Goal: Check status: Check status

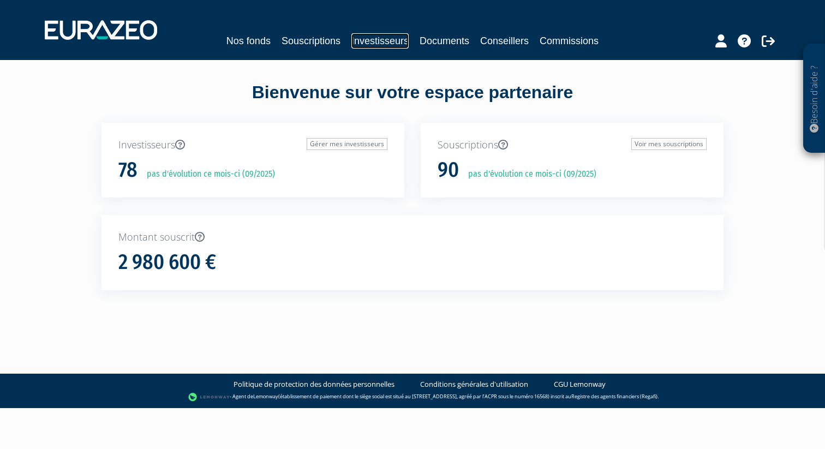
click at [395, 43] on link "Investisseurs" at bounding box center [379, 40] width 57 height 15
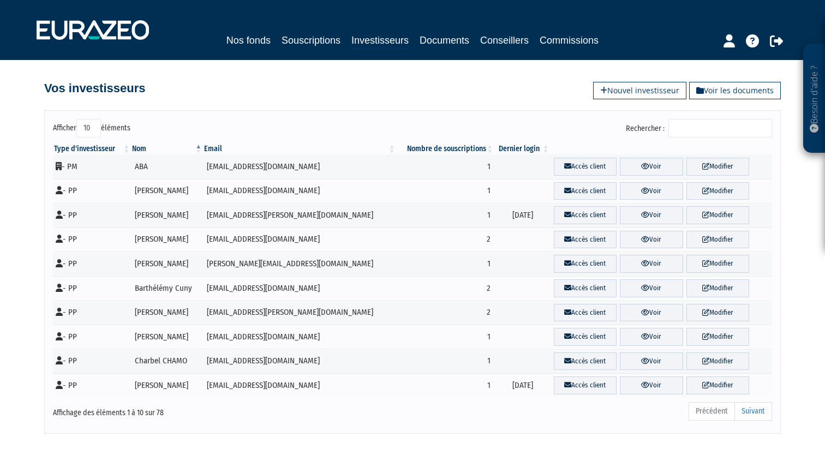
click at [701, 128] on input "Rechercher :" at bounding box center [721, 128] width 104 height 19
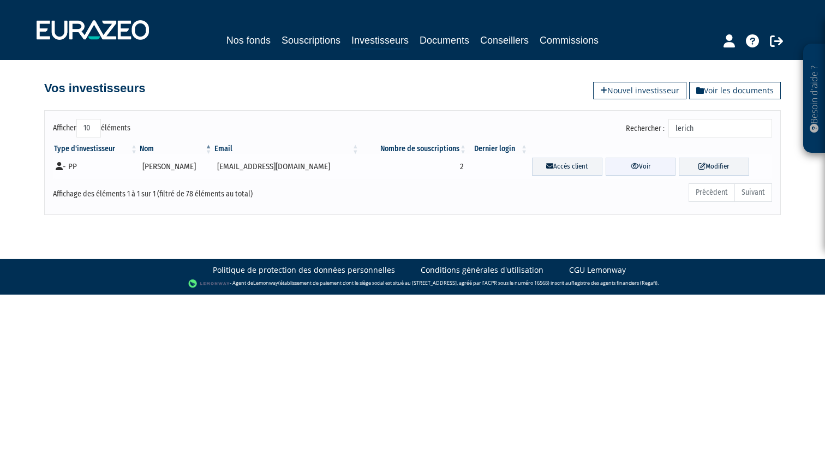
type input "lerich"
click at [651, 170] on link "Voir" at bounding box center [641, 167] width 70 height 18
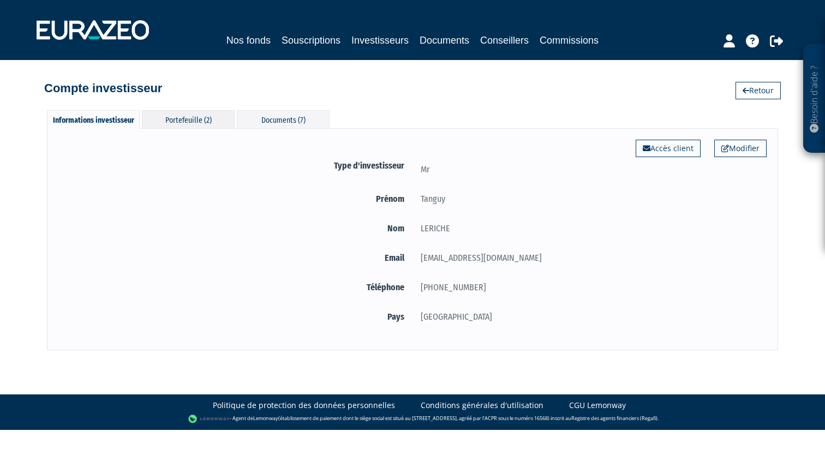
click at [194, 124] on div "Portefeuille (2)" at bounding box center [188, 119] width 93 height 18
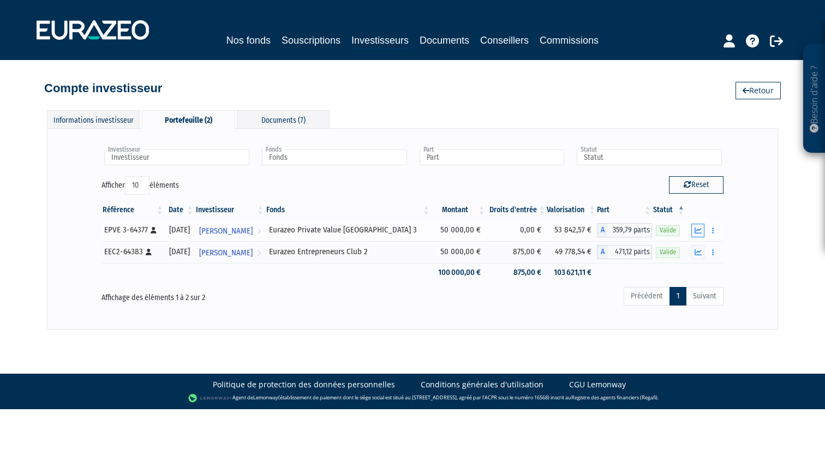
click at [697, 232] on icon "button" at bounding box center [698, 230] width 7 height 7
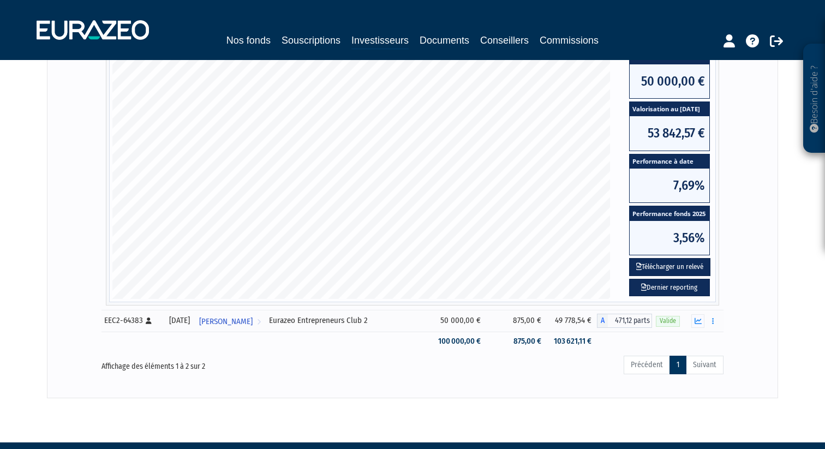
scroll to position [271, 0]
